Goal: Information Seeking & Learning: Learn about a topic

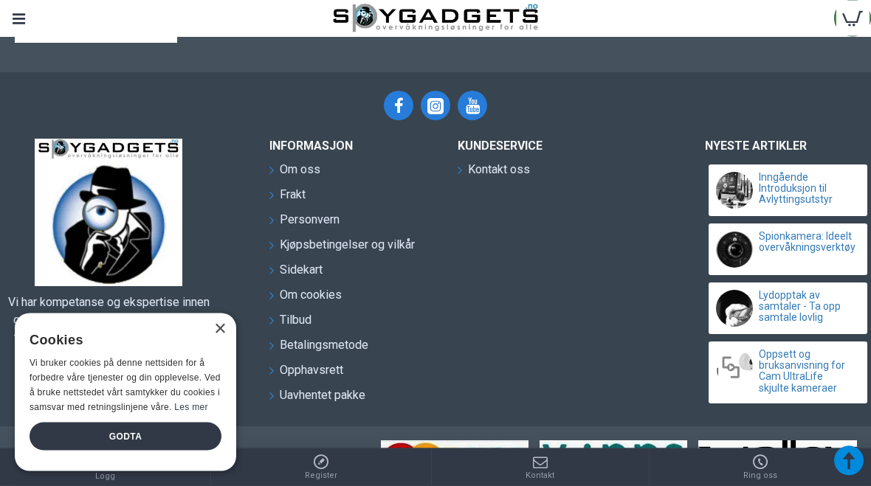
scroll to position [1583, 0]
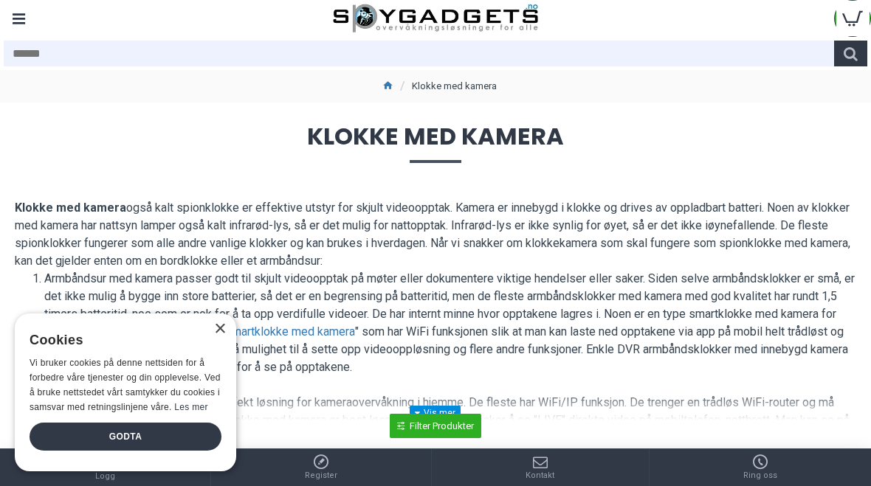
click at [183, 432] on div "Godta" at bounding box center [126, 437] width 192 height 28
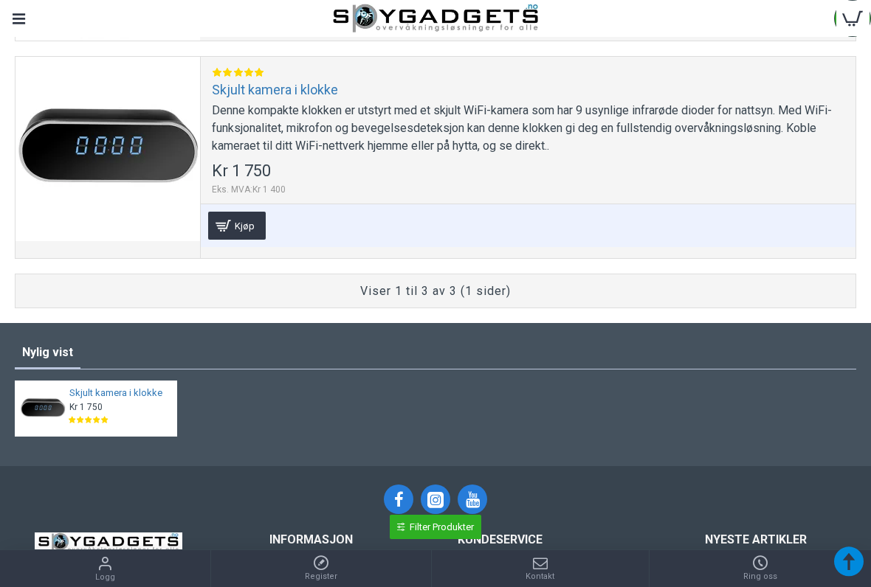
scroll to position [1160, 0]
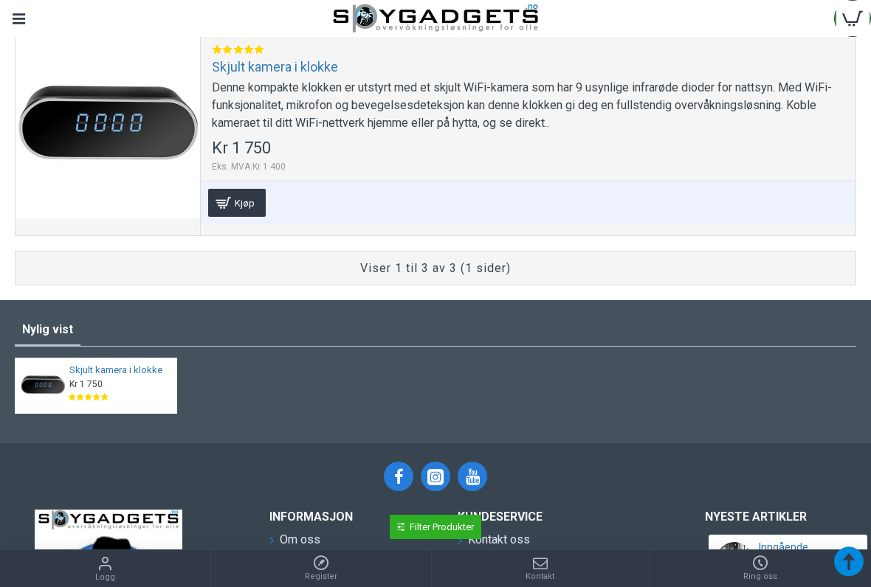
click at [65, 86] on div at bounding box center [107, 126] width 184 height 184
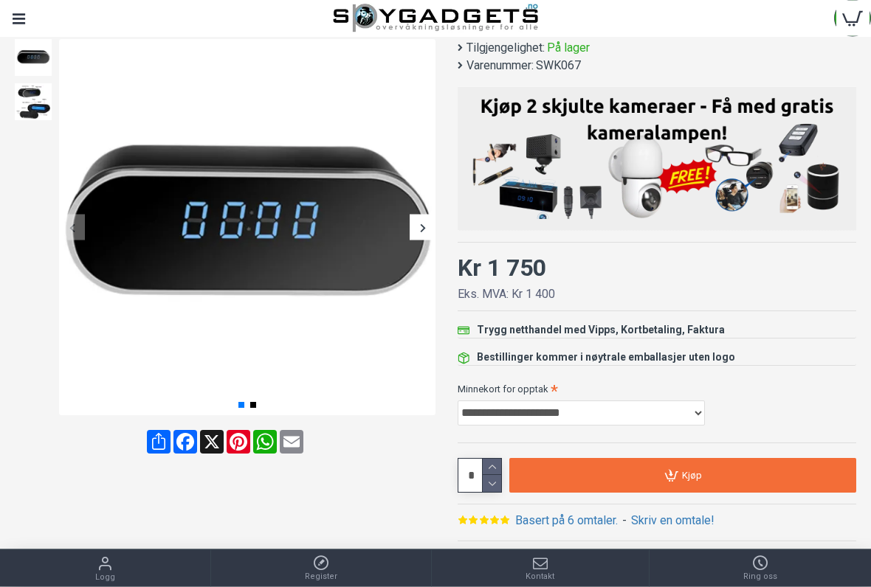
scroll to position [168, 0]
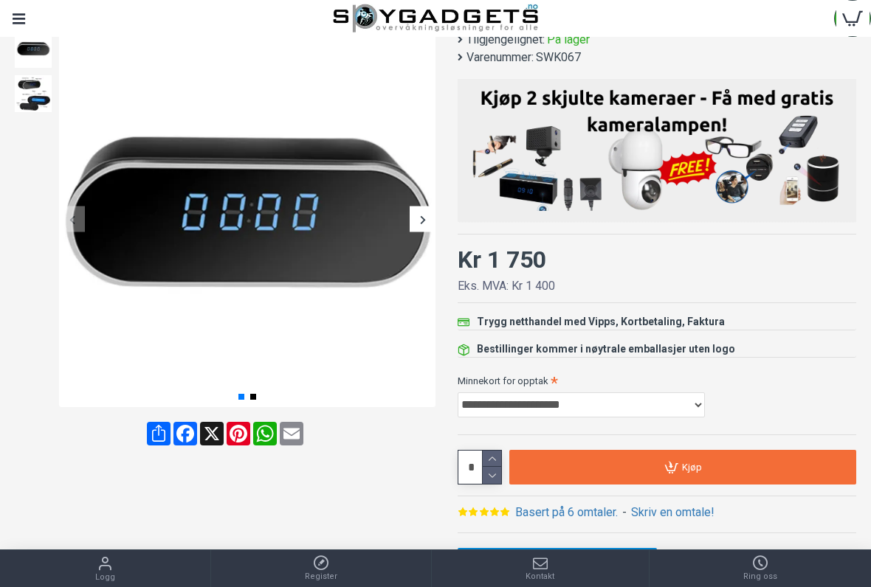
click at [15, 83] on img at bounding box center [33, 93] width 37 height 37
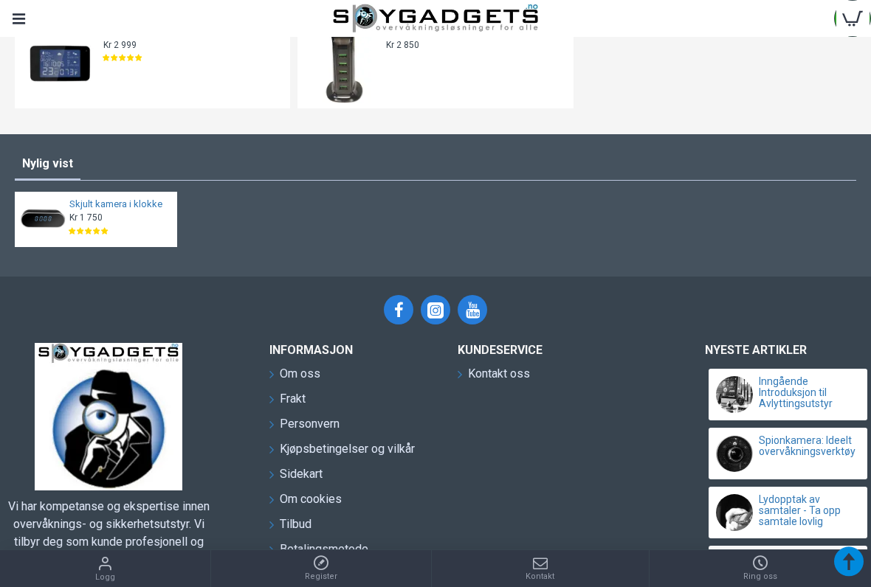
scroll to position [1359, 0]
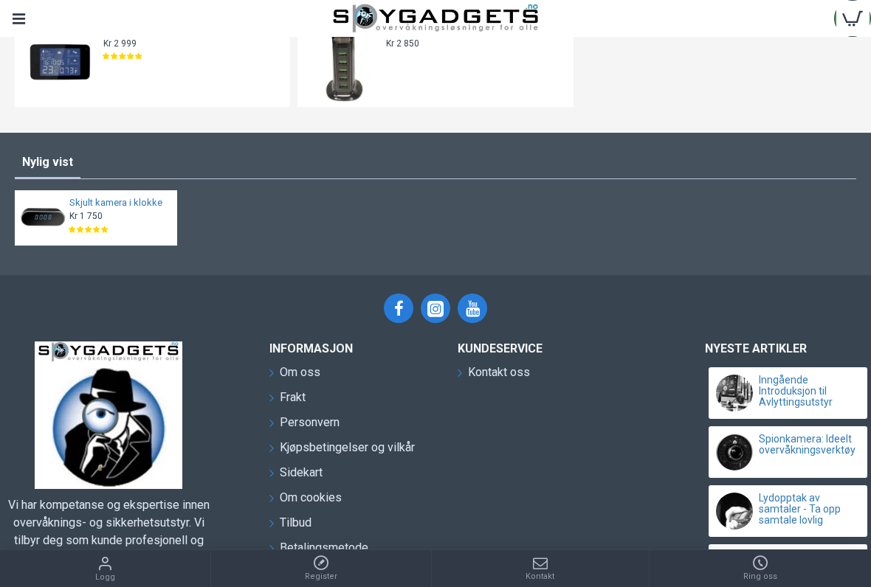
click at [62, 57] on img at bounding box center [60, 62] width 80 height 80
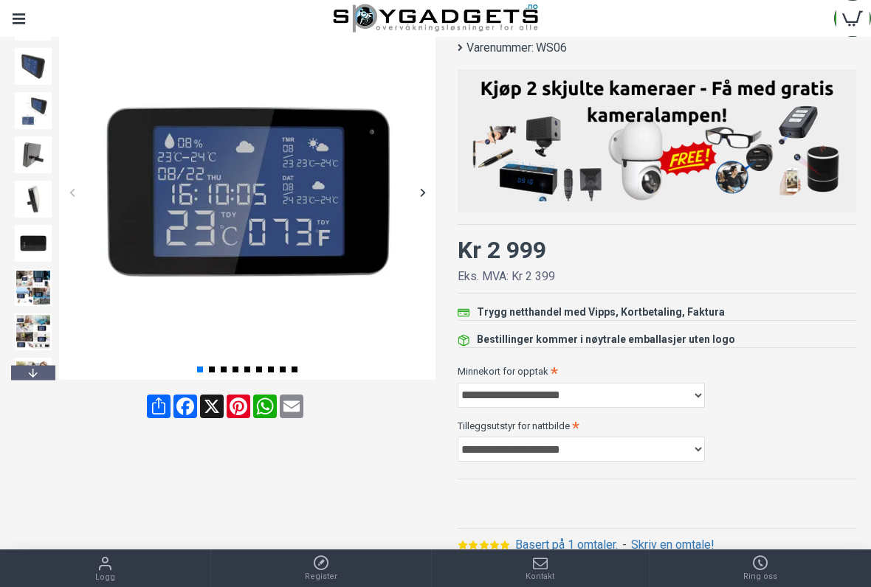
scroll to position [206, 0]
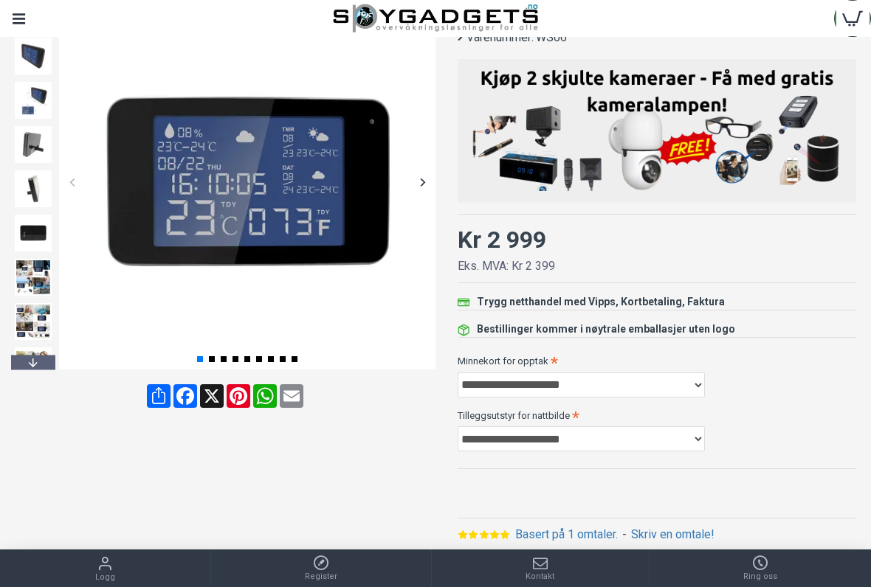
click at [36, 86] on img at bounding box center [33, 100] width 37 height 37
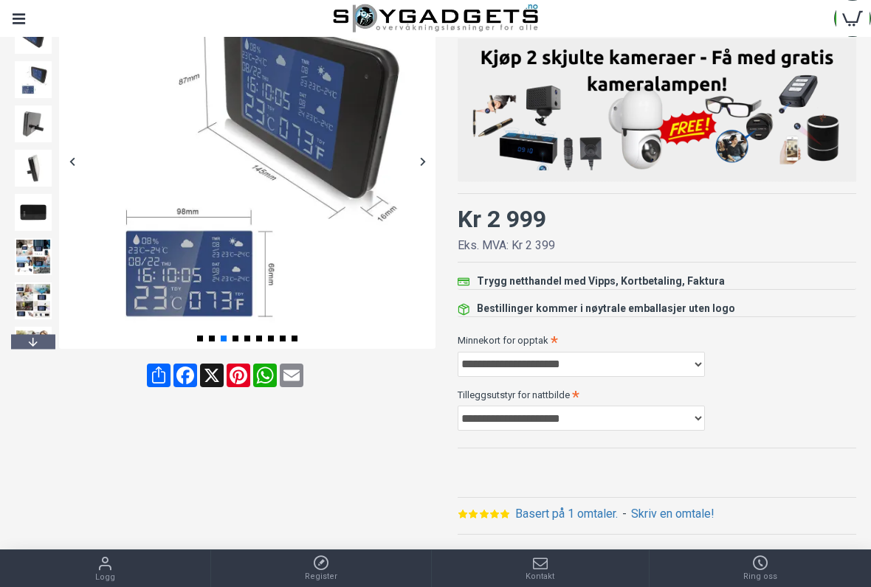
scroll to position [222, 0]
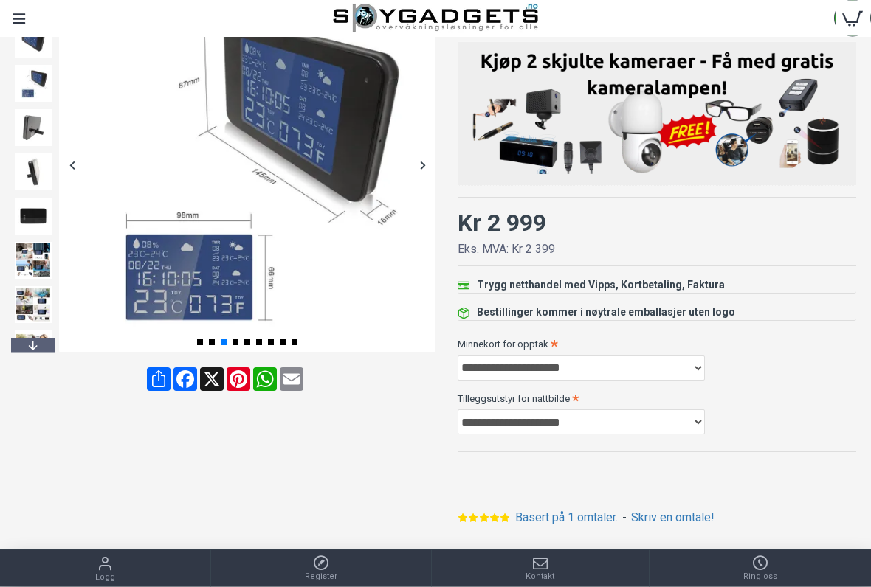
click at [33, 79] on img at bounding box center [33, 84] width 37 height 37
click at [38, 118] on img at bounding box center [33, 128] width 37 height 37
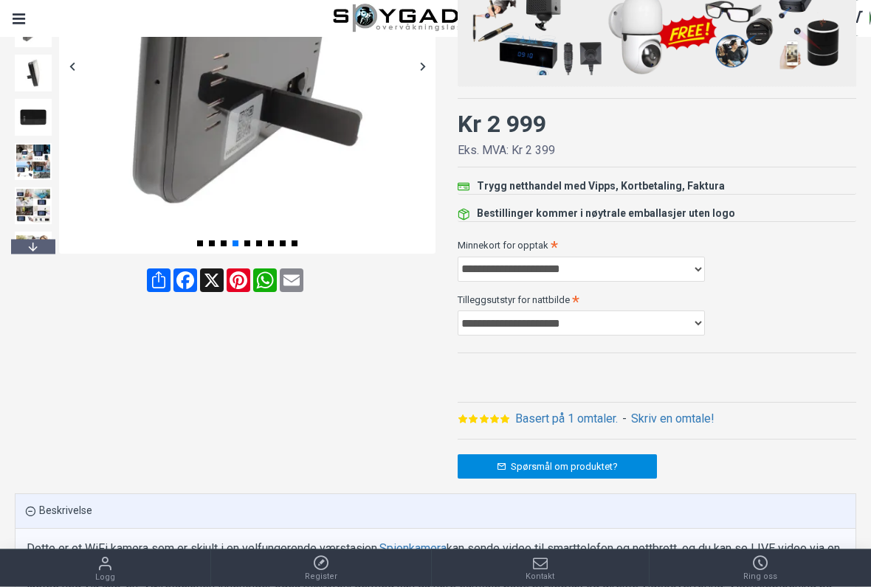
scroll to position [329, 0]
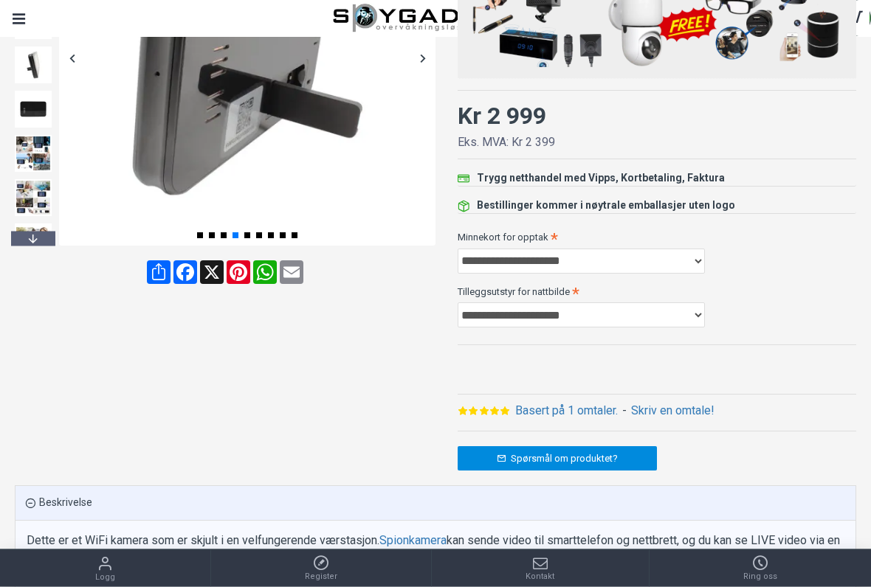
click at [30, 66] on img at bounding box center [33, 65] width 37 height 37
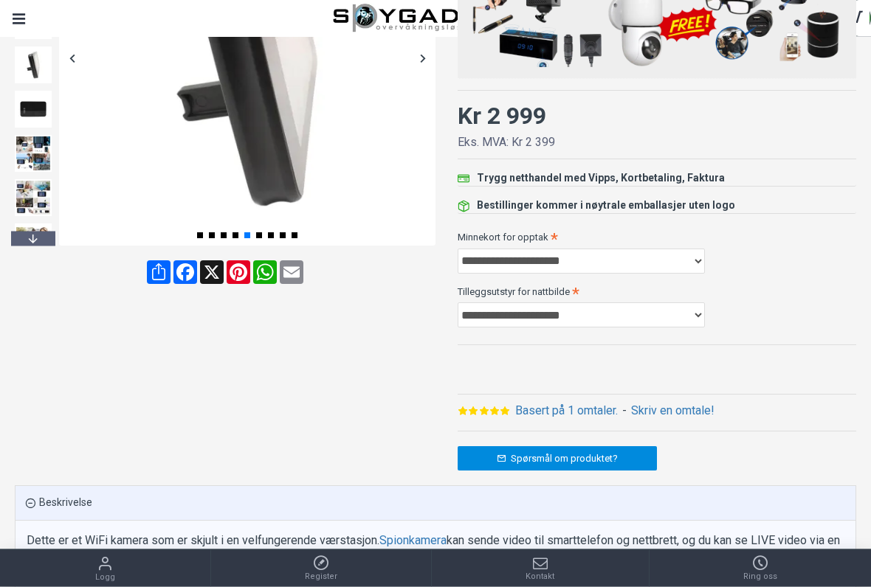
click at [23, 112] on img at bounding box center [33, 109] width 37 height 37
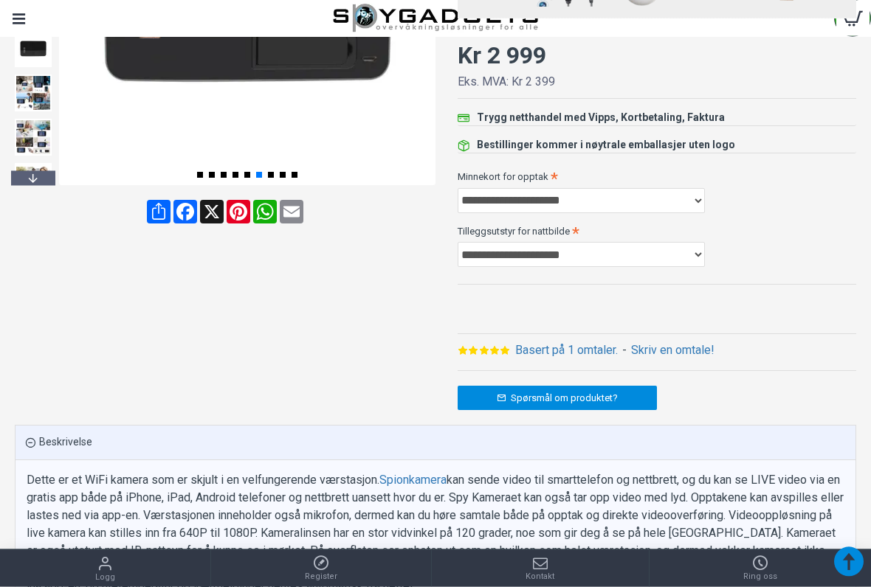
scroll to position [398, 0]
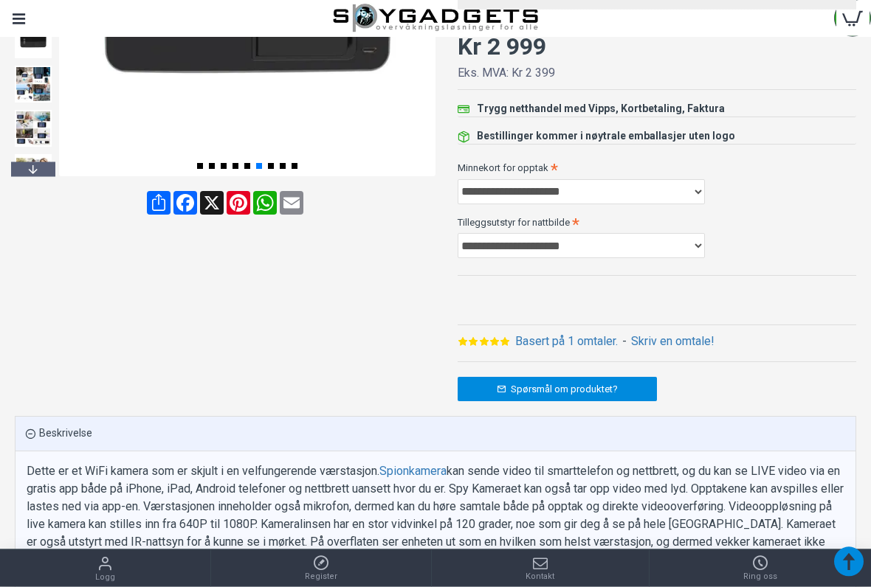
click at [28, 89] on img at bounding box center [33, 84] width 37 height 37
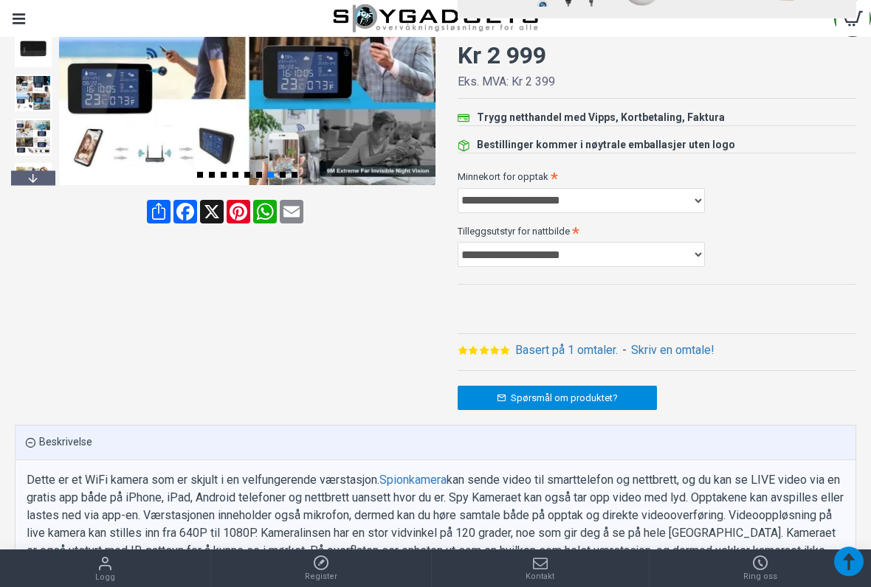
scroll to position [411, 0]
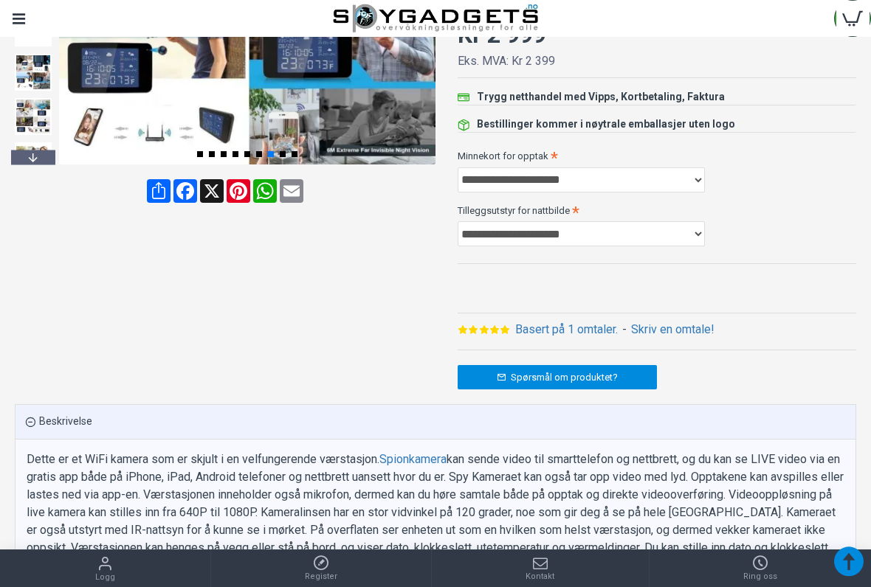
click at [33, 114] on img at bounding box center [33, 116] width 37 height 37
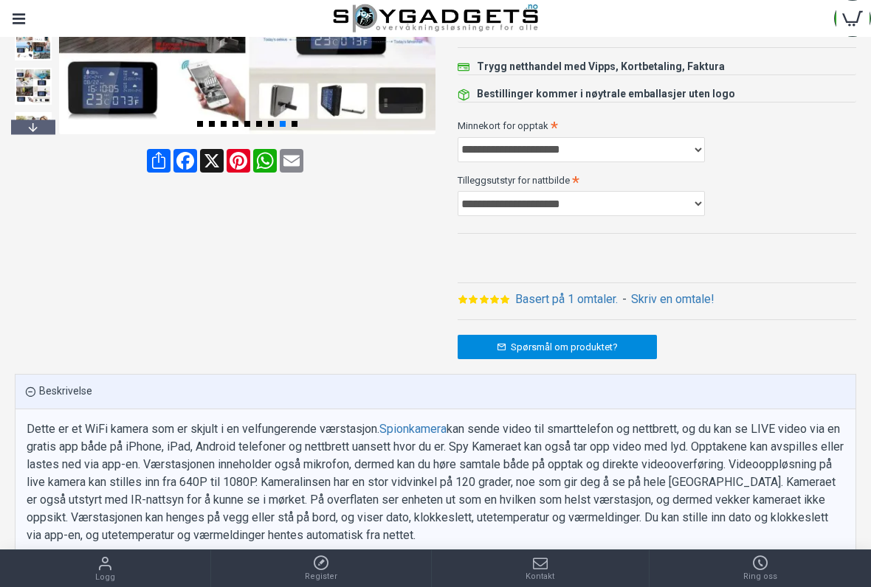
scroll to position [488, 0]
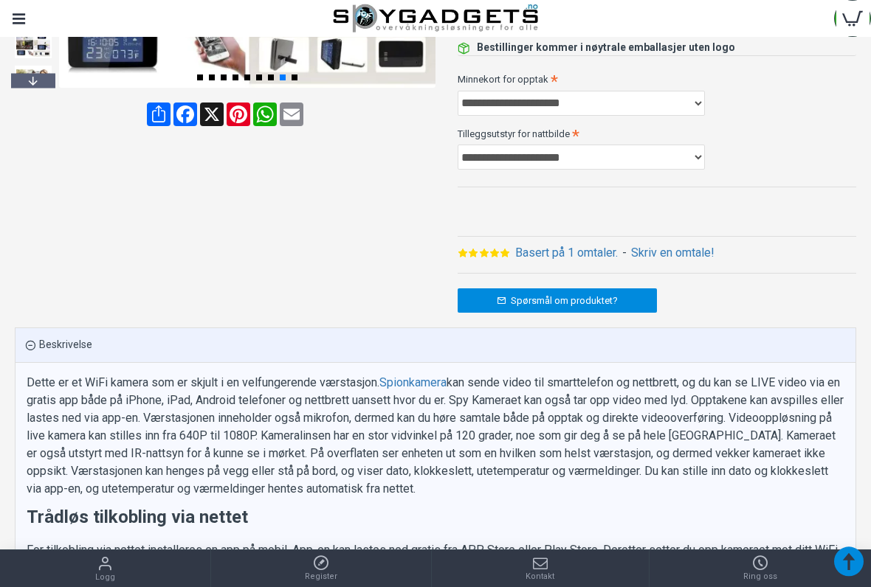
click at [30, 81] on div at bounding box center [33, 80] width 44 height 15
click at [29, 69] on img at bounding box center [33, 65] width 37 height 37
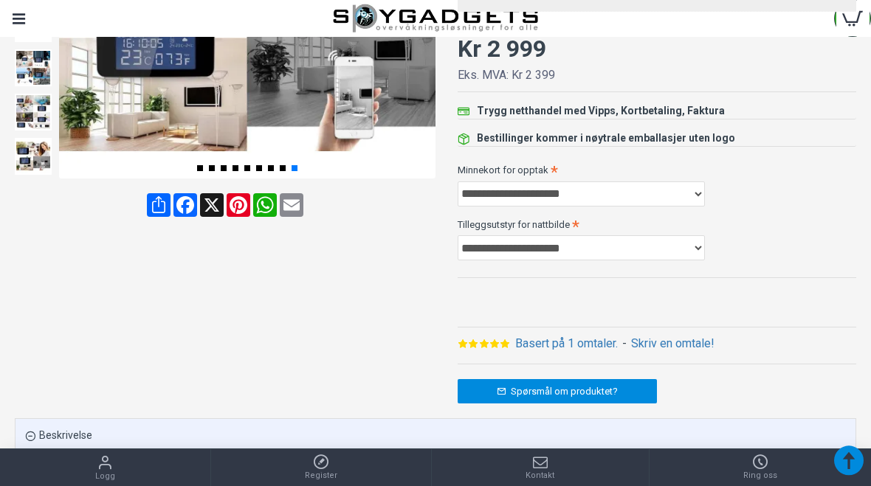
scroll to position [332, 0]
